Goal: Register for event/course

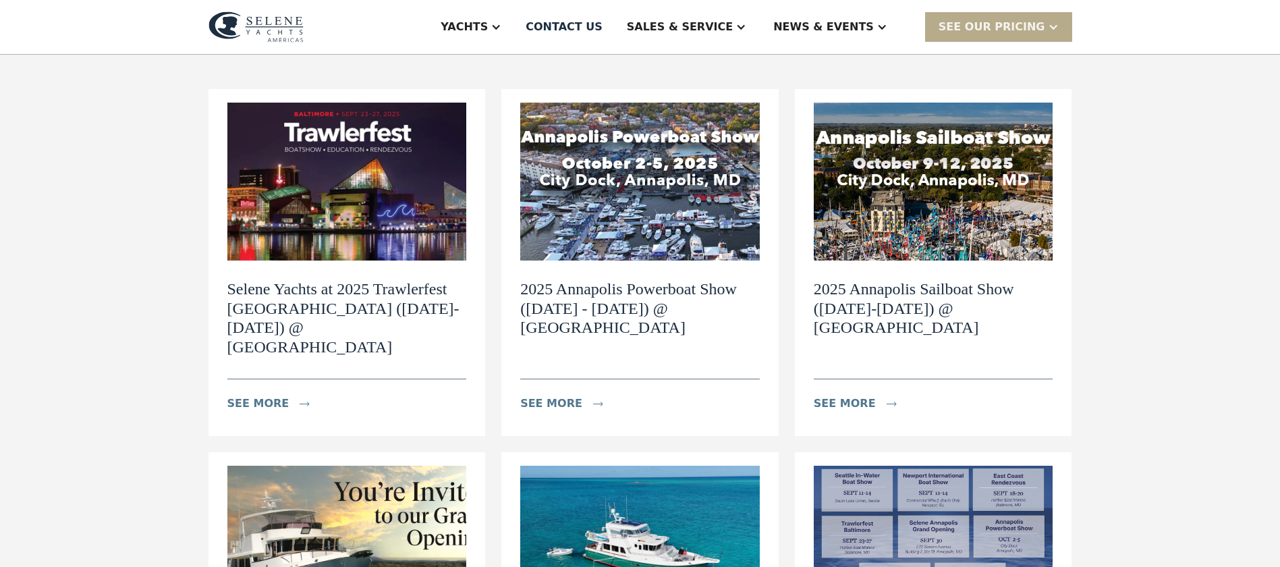
click at [311, 302] on h2 "Selene Yachts at 2025 Trawlerfest Baltimore (September 23-27) @ Harbor East Mar…" at bounding box center [347, 318] width 240 height 78
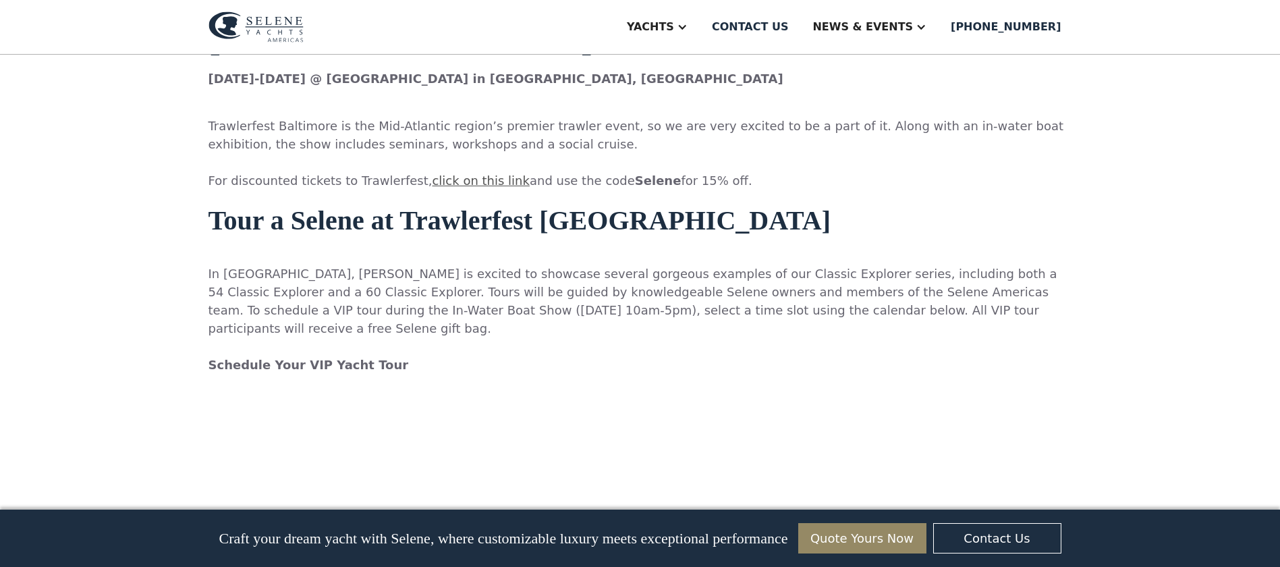
scroll to position [1166, 0]
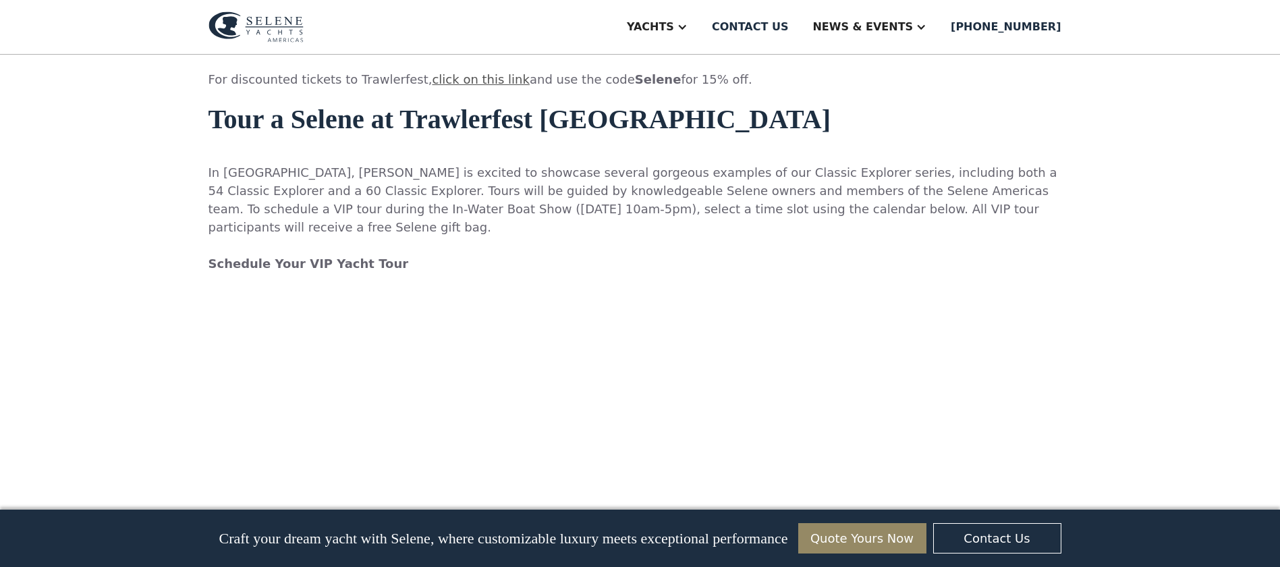
click at [391, 145] on p "‍ In Baltimore, Selene is excited to showcase several gorgeous examples of our …" at bounding box center [641, 218] width 864 height 146
drag, startPoint x: 158, startPoint y: 80, endPoint x: 115, endPoint y: 130, distance: 65.5
click at [115, 130] on div "Selene Yachts at 2025 Trawlerfest Baltimore (September 23-27) @ Harbor East Mar…" at bounding box center [640, 333] width 1280 height 2890
click at [772, 145] on p "‍ In Baltimore, Selene is excited to showcase several gorgeous examples of our …" at bounding box center [641, 218] width 864 height 146
click at [466, 145] on p "‍ In Baltimore, Selene is excited to showcase several gorgeous examples of our …" at bounding box center [641, 218] width 864 height 146
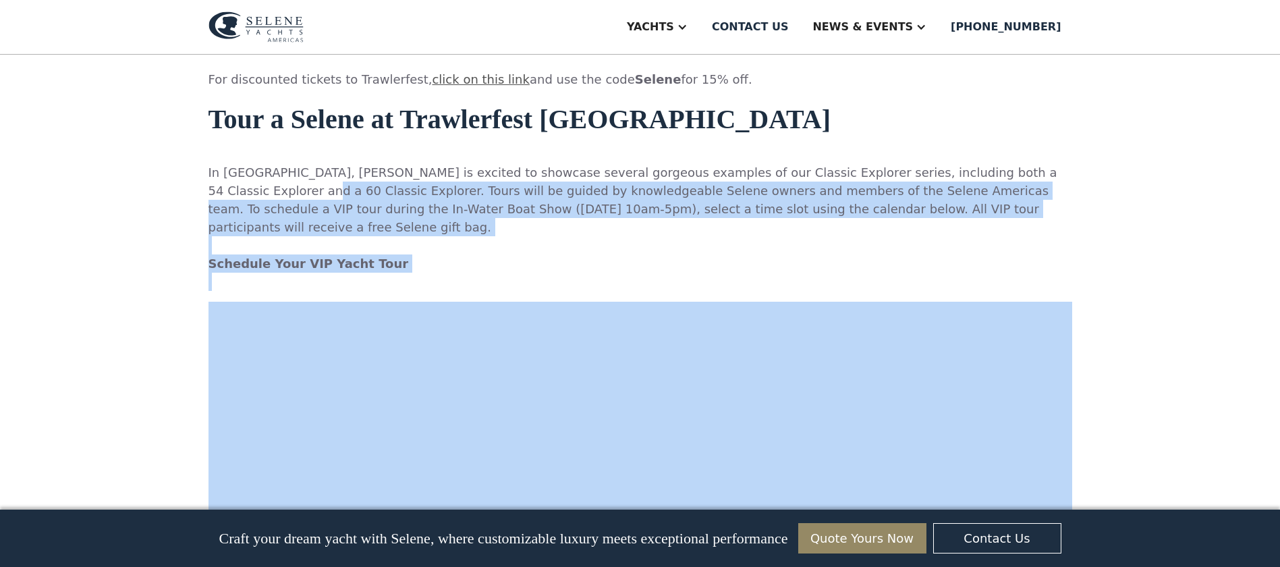
drag, startPoint x: 466, startPoint y: 143, endPoint x: -760, endPoint y: 99, distance: 1227.1
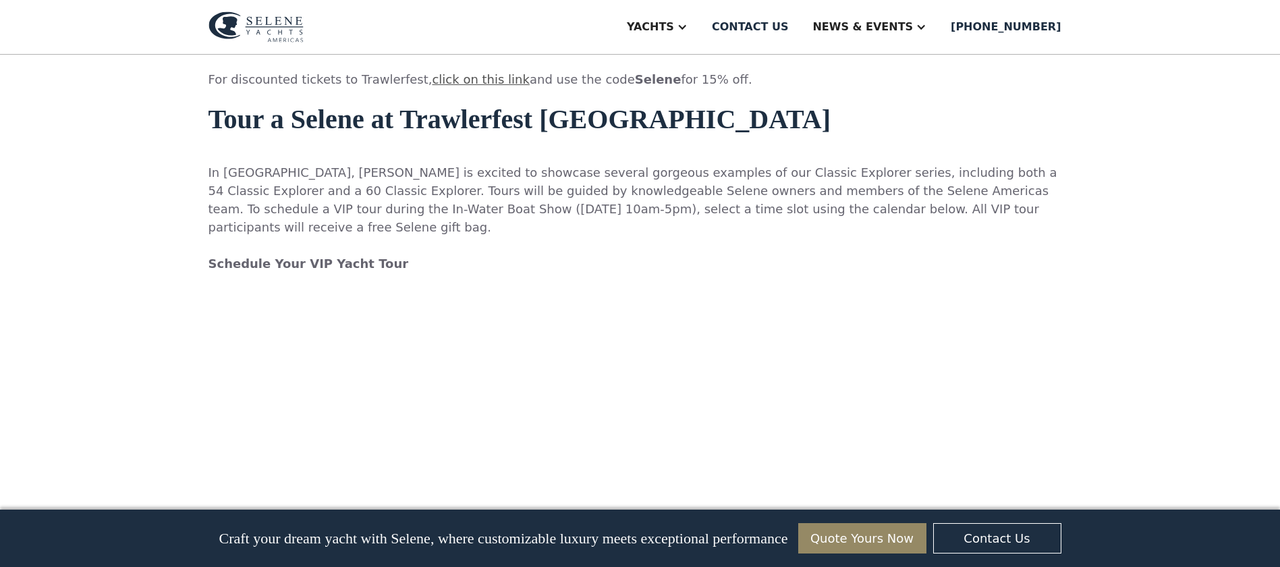
drag, startPoint x: -760, startPoint y: 99, endPoint x: -665, endPoint y: 18, distance: 125.4
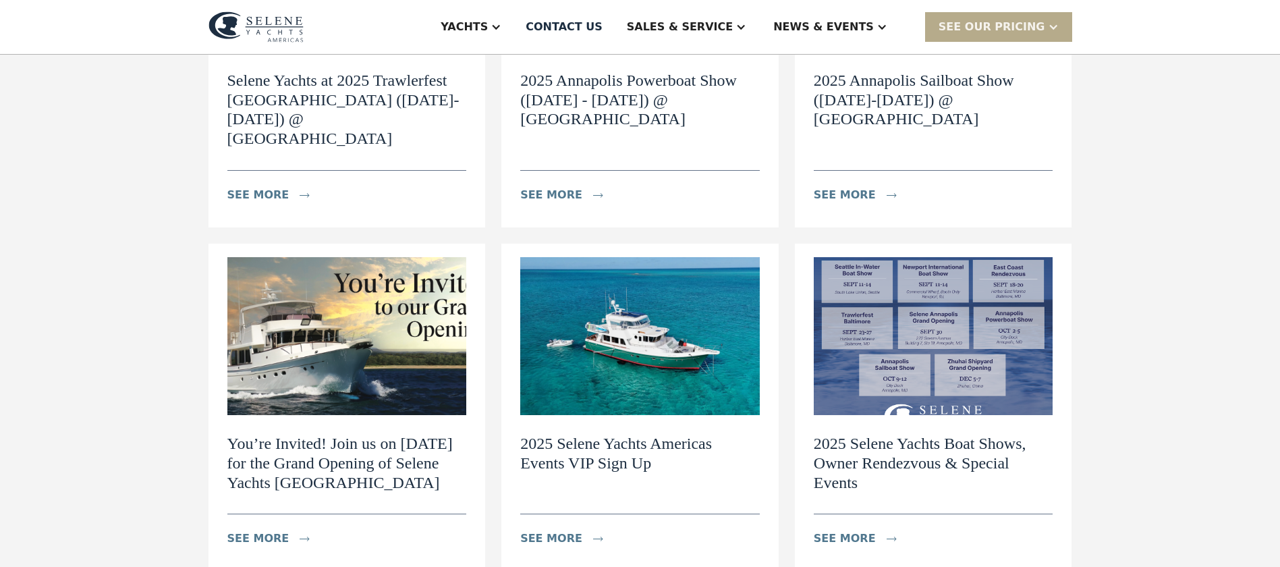
scroll to position [361, 0]
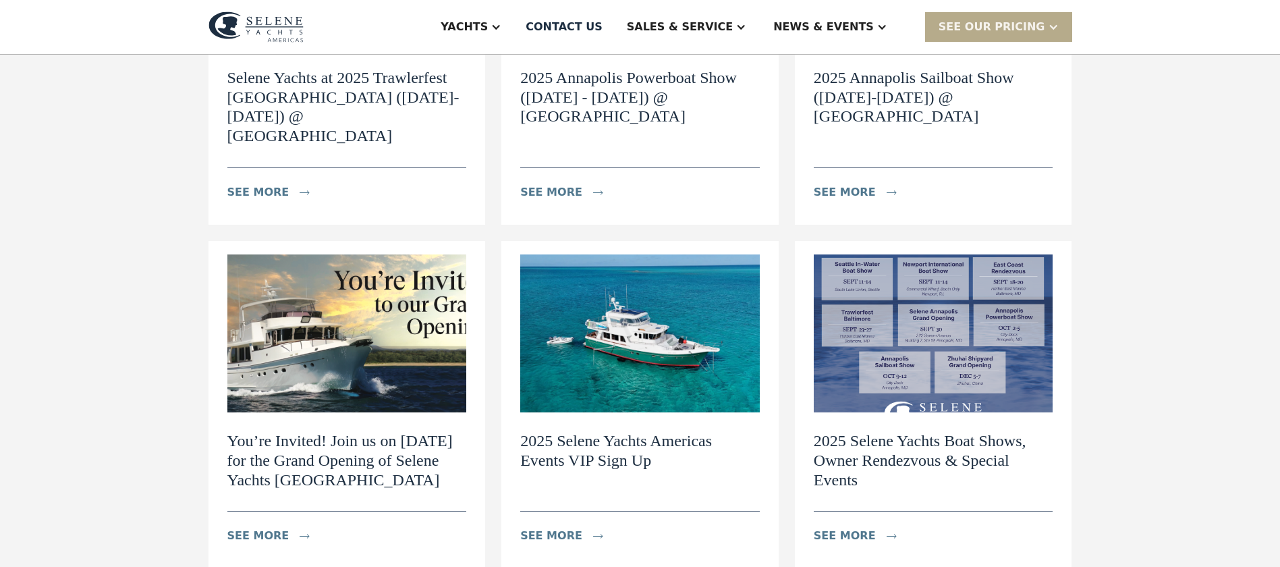
click at [620, 431] on h2 "2025 Selene Yachts Americas Events VIP Sign Up" at bounding box center [640, 450] width 240 height 39
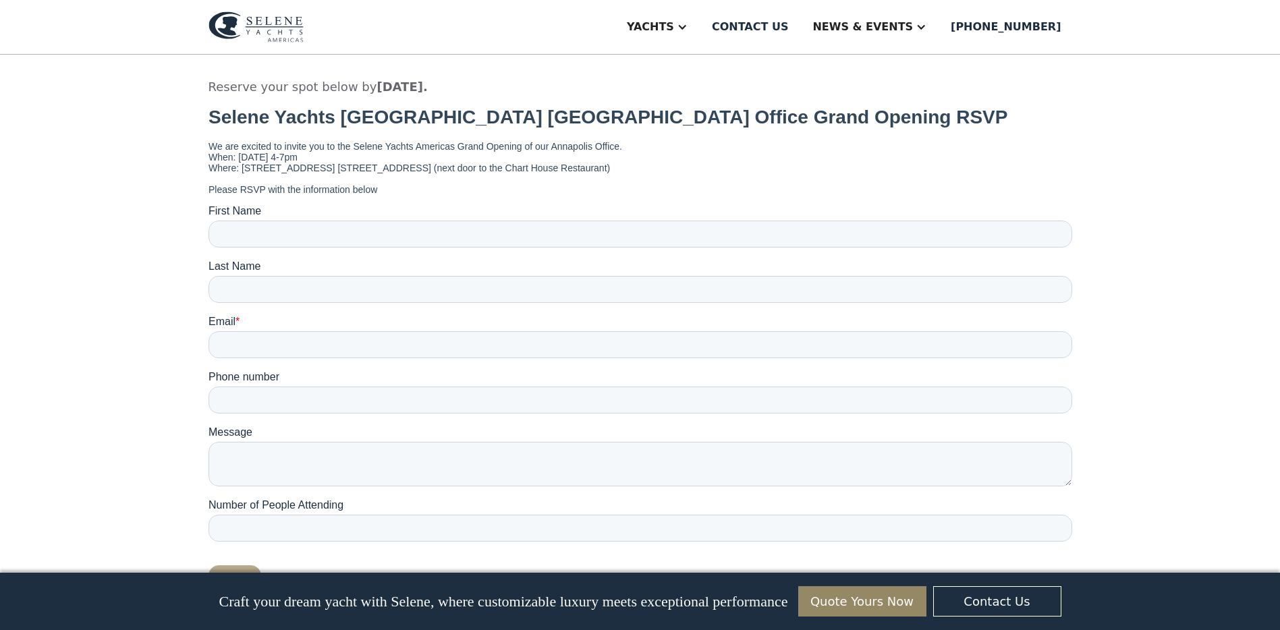
scroll to position [5516, 0]
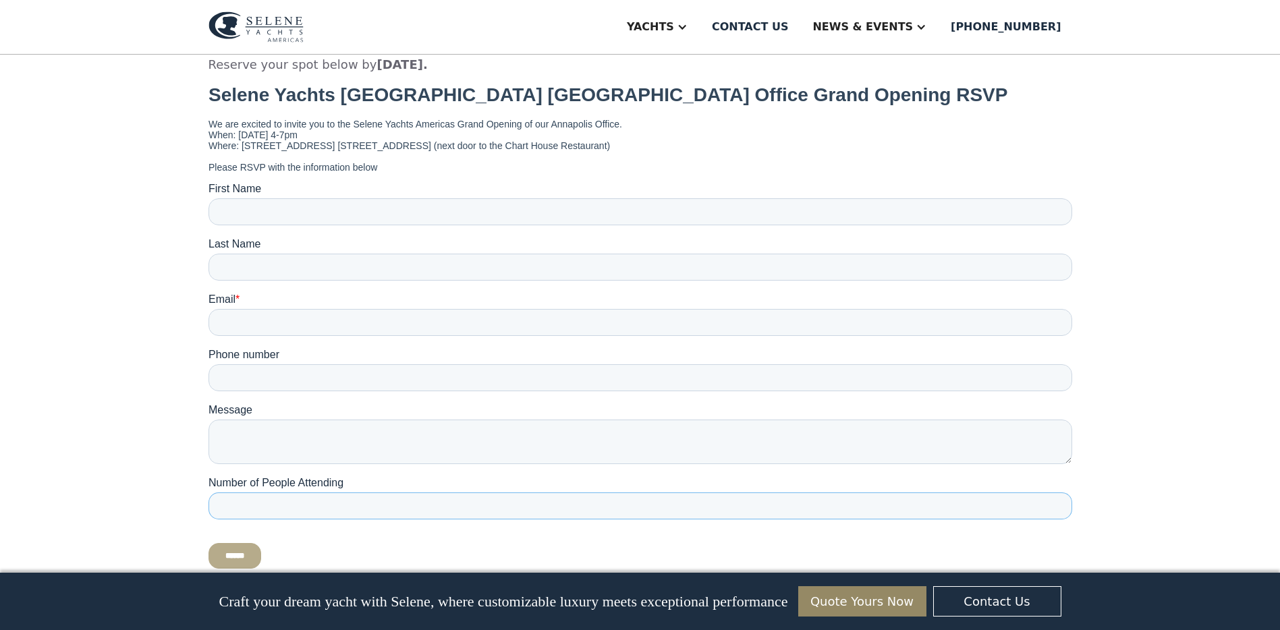
click at [304, 495] on input "Number of People Attending" at bounding box center [640, 505] width 864 height 27
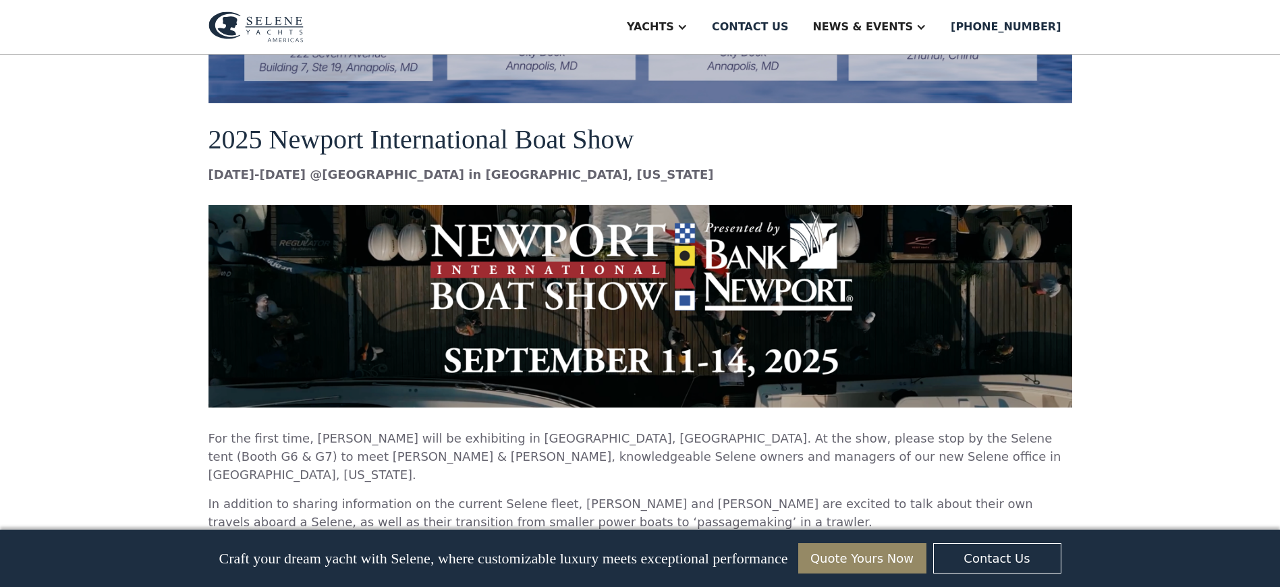
scroll to position [1498, 0]
